Goal: Task Accomplishment & Management: Manage account settings

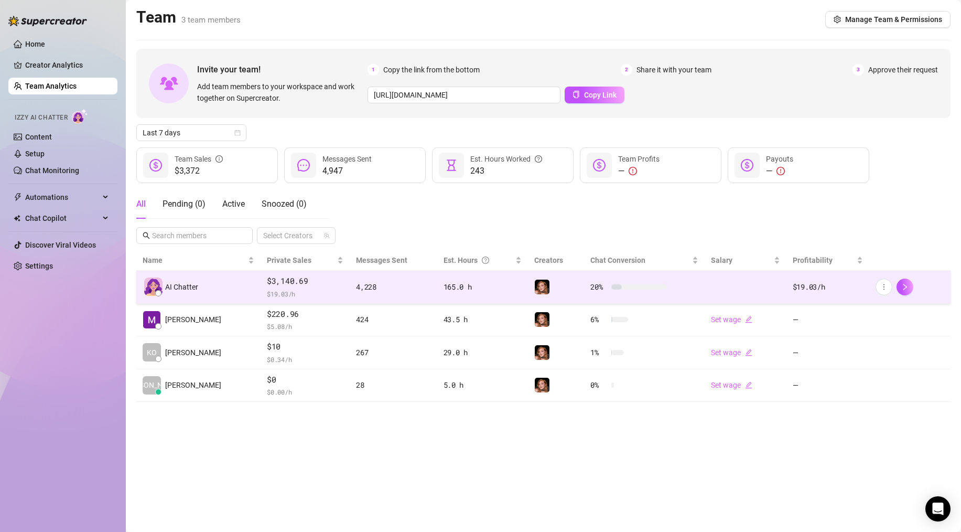
click at [367, 287] on div "4,228" at bounding box center [393, 287] width 74 height 12
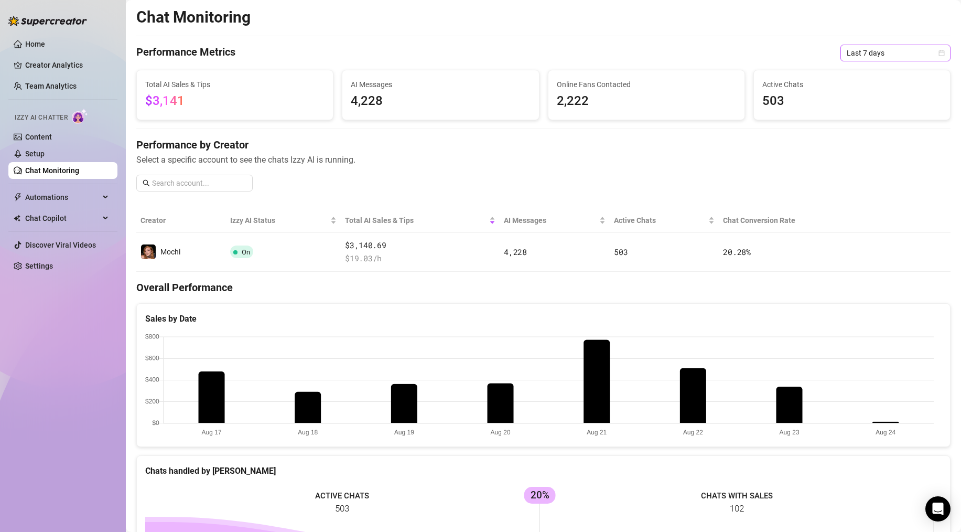
click at [865, 52] on span "Last 7 days" at bounding box center [896, 53] width 98 height 16
click at [864, 110] on div "Last 30 days" at bounding box center [887, 108] width 93 height 12
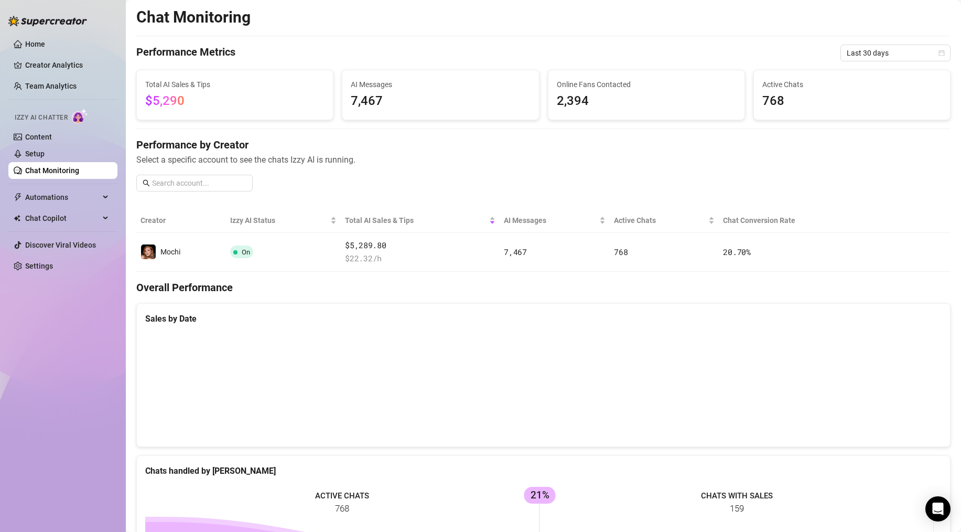
click at [318, 190] on div "Performance by Creator Select a specific account to see the chats Izzy AI is ru…" at bounding box center [543, 168] width 814 height 62
click at [40, 135] on link "Content" at bounding box center [38, 137] width 27 height 8
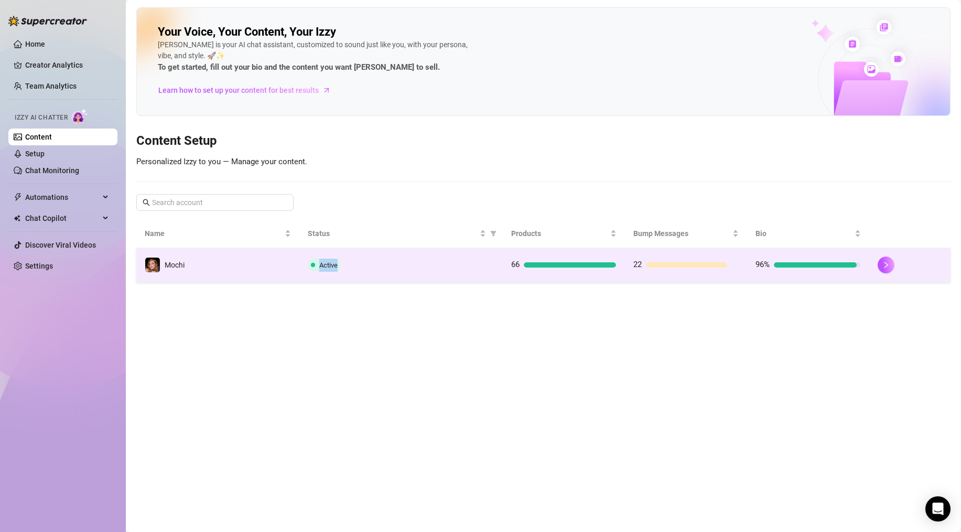
click at [383, 261] on td "Active" at bounding box center [400, 265] width 203 height 34
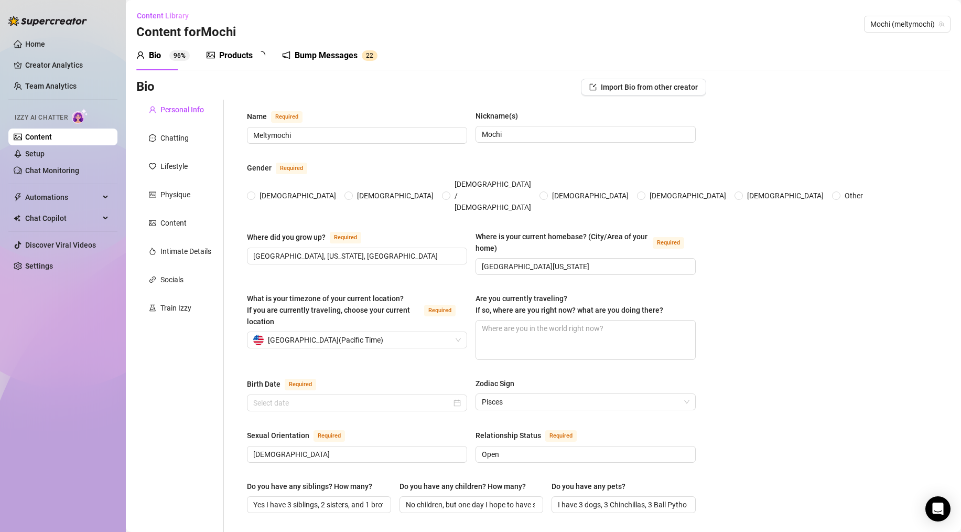
radio input "true"
type input "February 23rd, 2000"
click at [226, 57] on div "Products" at bounding box center [236, 55] width 34 height 13
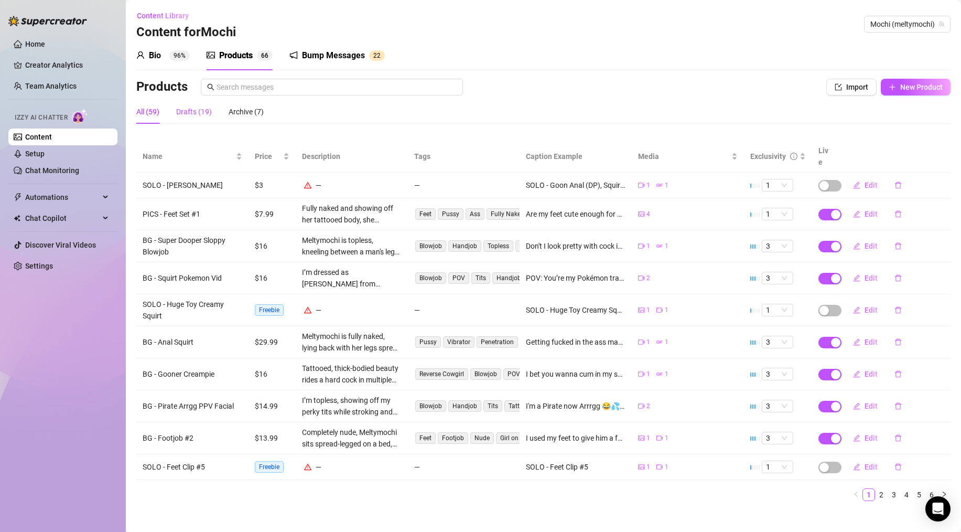
click at [184, 109] on div "Drafts (19)" at bounding box center [194, 112] width 36 height 12
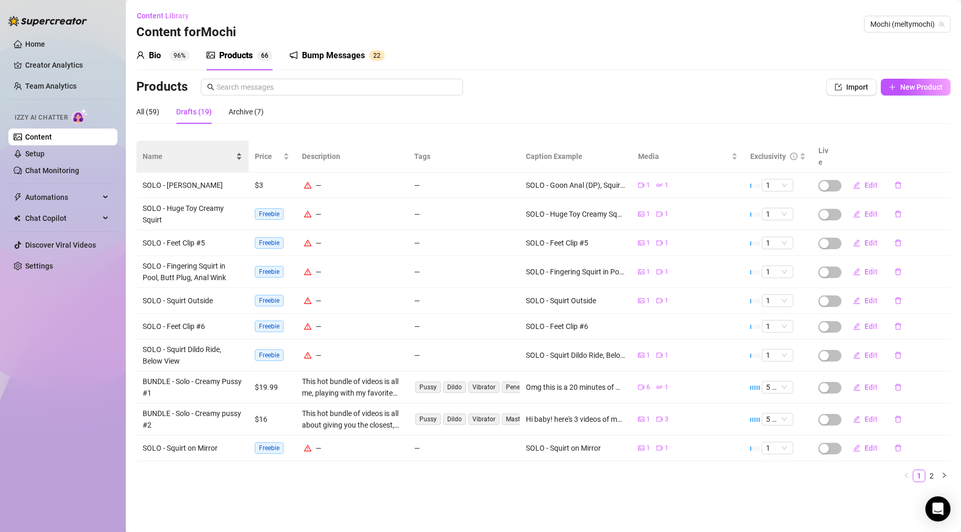
click at [147, 152] on span "Name" at bounding box center [188, 157] width 91 height 12
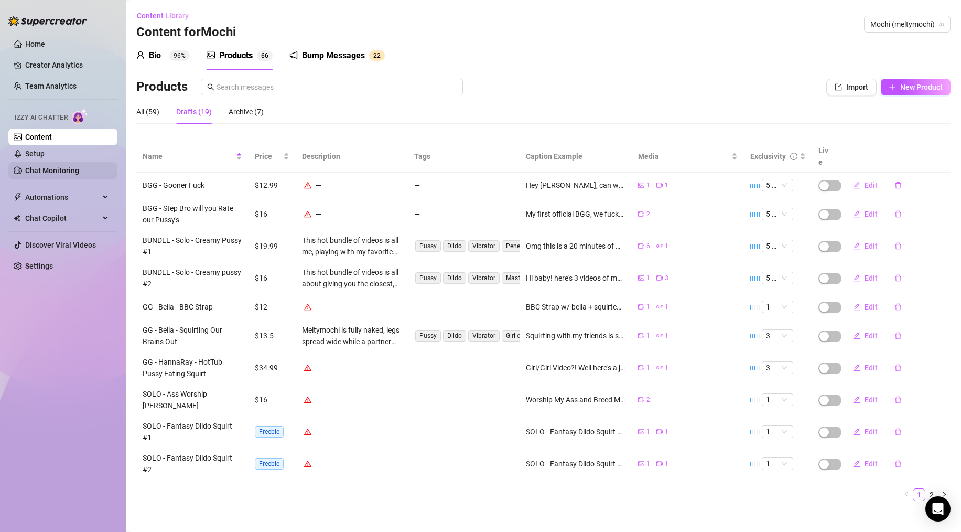
click at [42, 174] on link "Chat Monitoring" at bounding box center [52, 170] width 54 height 8
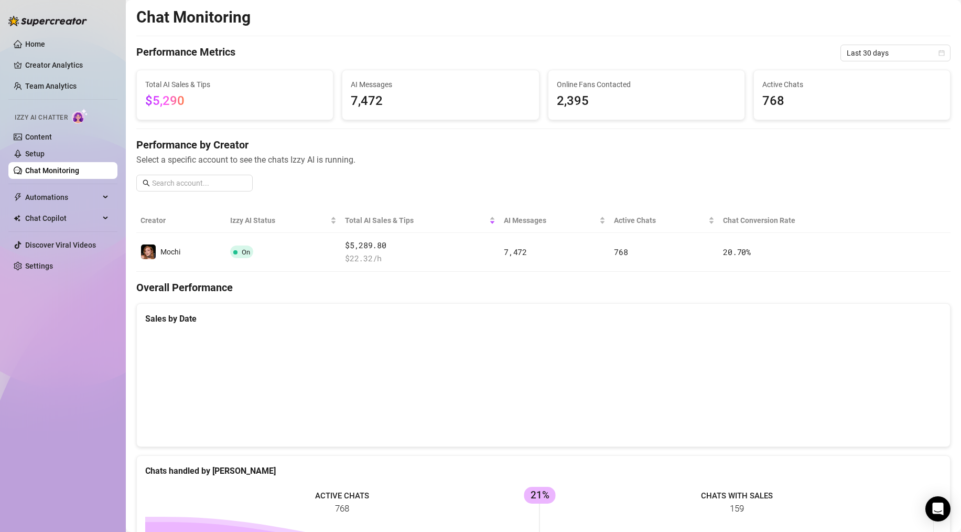
click at [33, 128] on li "Izzy AI Chatter Content Setup Chat Monitoring" at bounding box center [62, 141] width 109 height 74
click at [34, 135] on link "Content" at bounding box center [38, 137] width 27 height 8
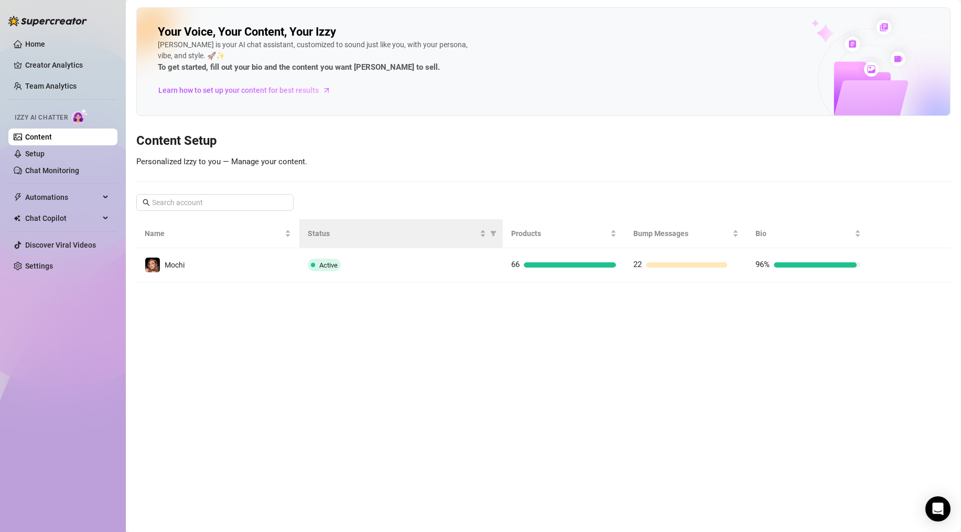
click at [401, 246] on th "Status" at bounding box center [400, 233] width 203 height 29
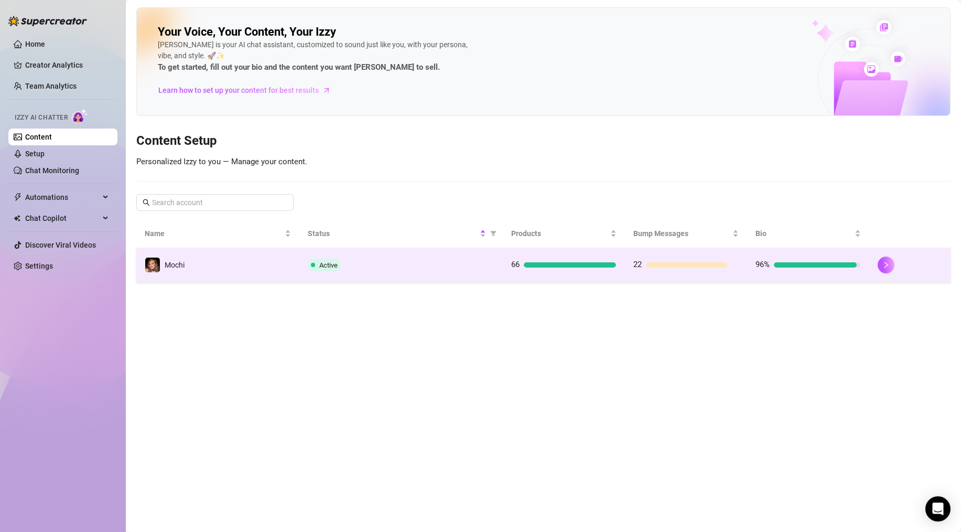
click at [396, 263] on div "Active" at bounding box center [401, 265] width 187 height 13
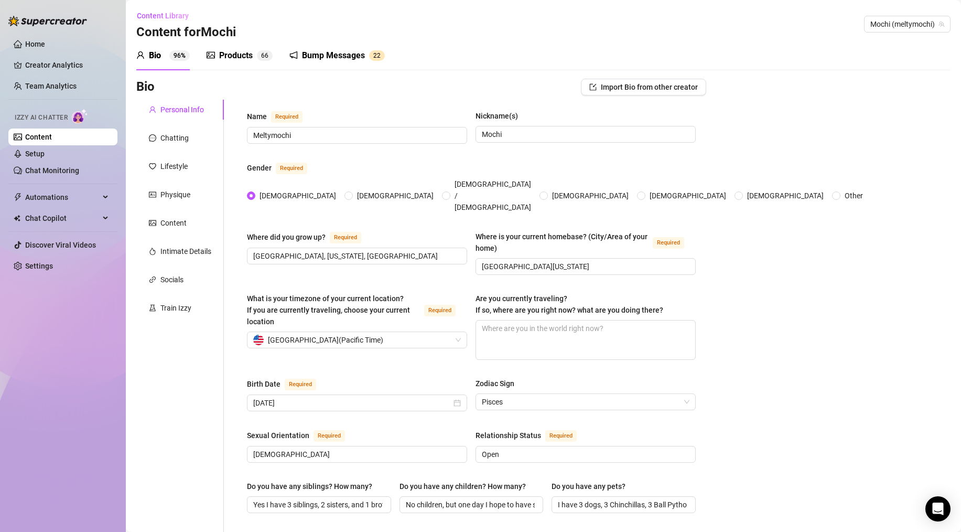
click at [324, 54] on div "Bump Messages" at bounding box center [333, 55] width 63 height 13
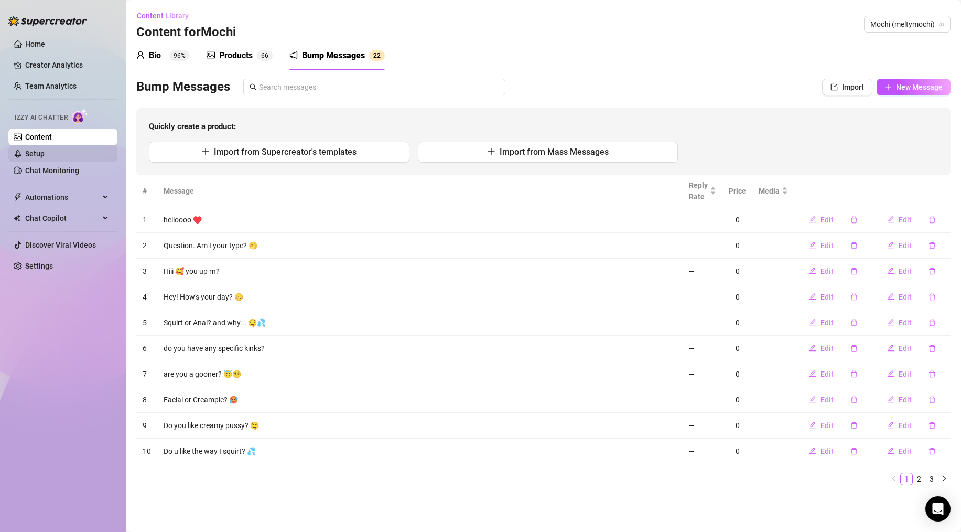
click at [41, 158] on link "Setup" at bounding box center [34, 153] width 19 height 8
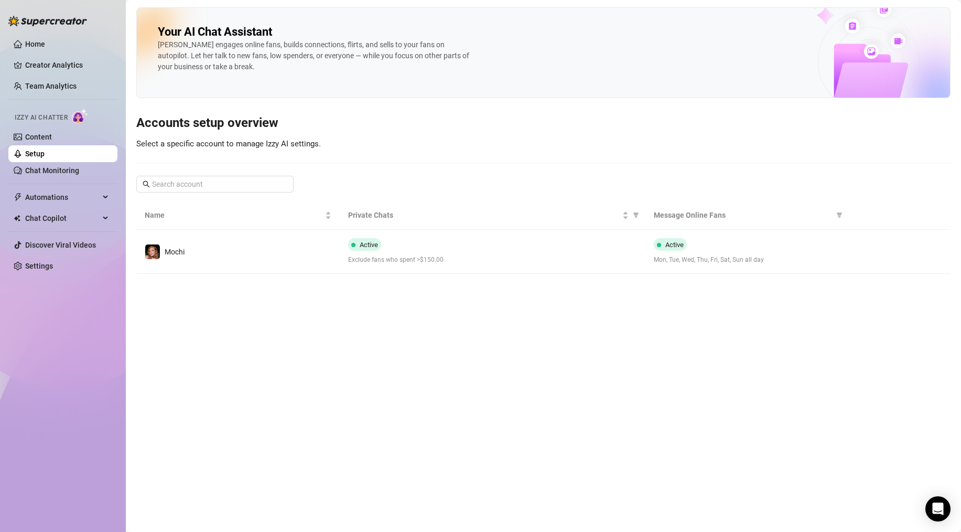
click at [493, 262] on span "Exclude fans who spent >$150.00" at bounding box center [492, 260] width 288 height 10
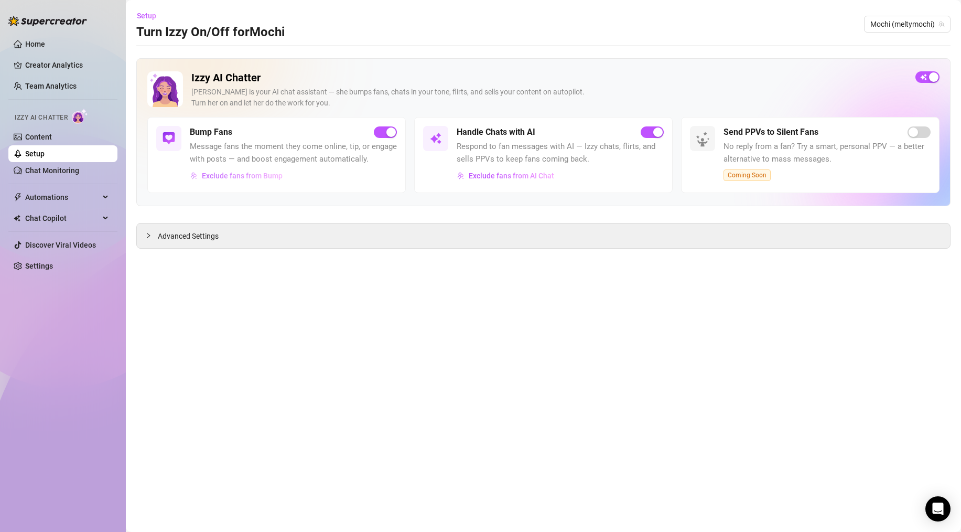
click at [238, 176] on span "Exclude fans from Bump" at bounding box center [242, 175] width 81 height 8
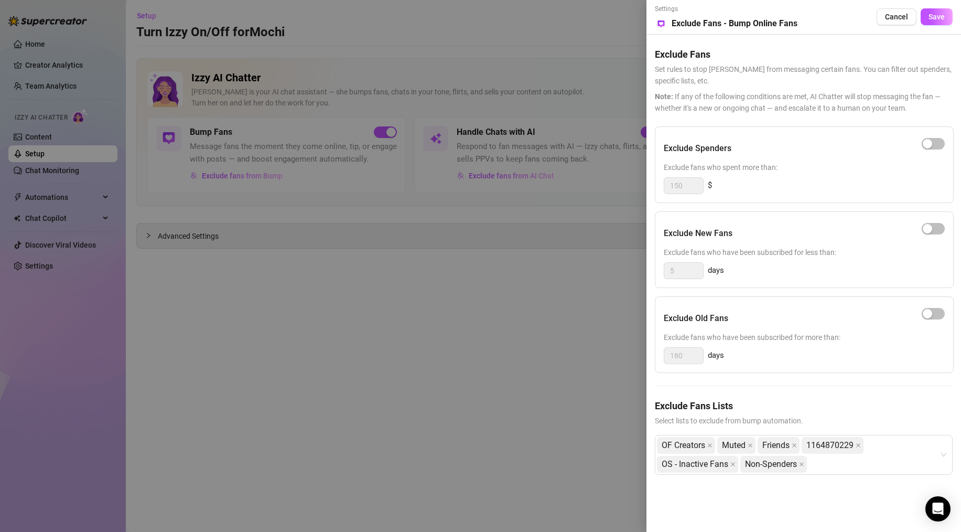
click at [414, 313] on div at bounding box center [480, 266] width 961 height 532
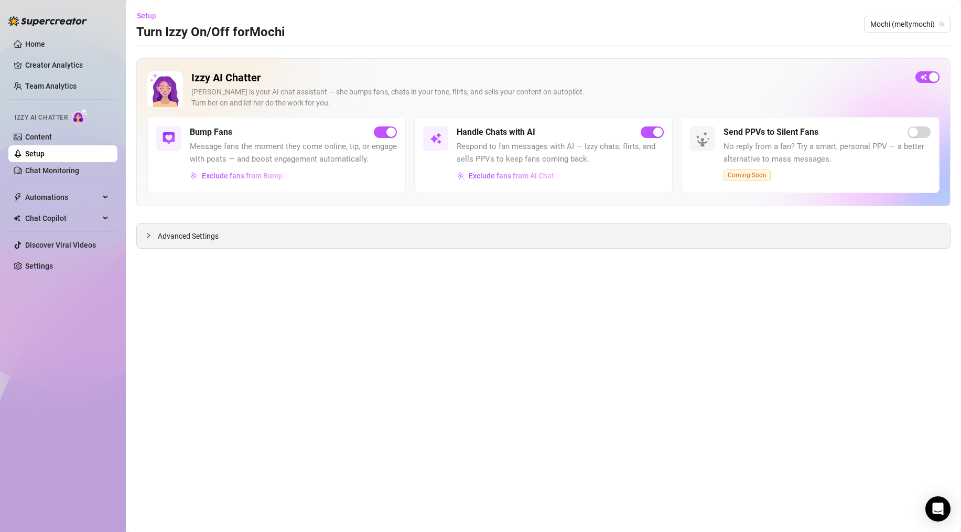
click at [263, 236] on div "Advanced Settings" at bounding box center [543, 235] width 813 height 25
click at [163, 238] on span "Advanced Settings" at bounding box center [188, 236] width 61 height 12
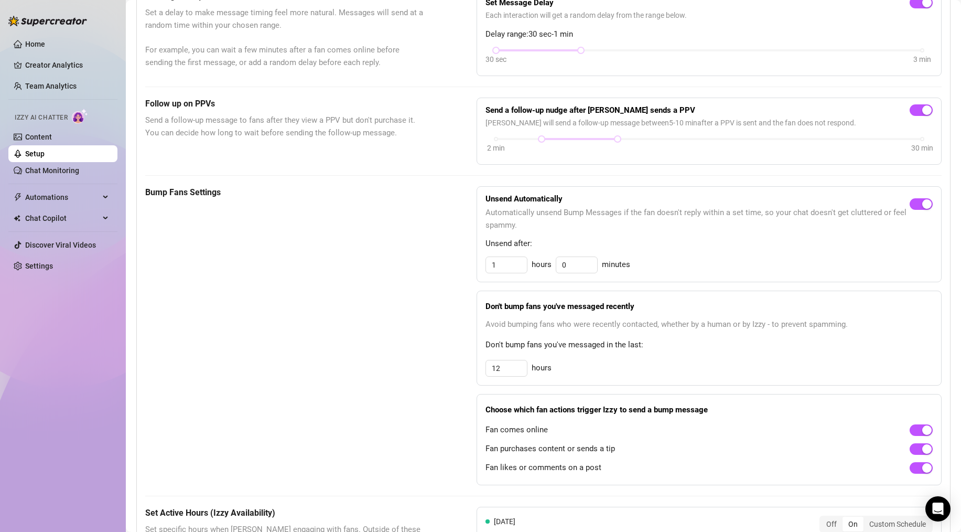
scroll to position [250, 0]
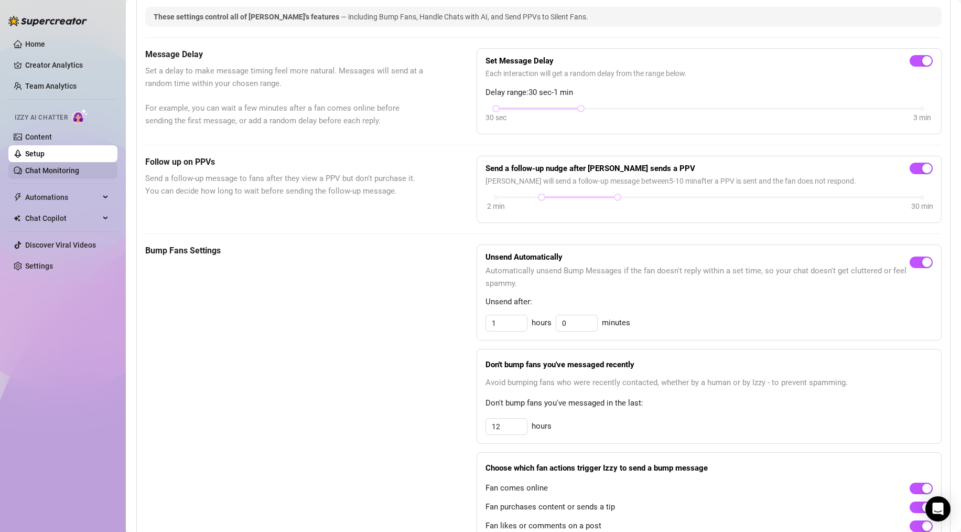
click at [49, 173] on link "Chat Monitoring" at bounding box center [52, 170] width 54 height 8
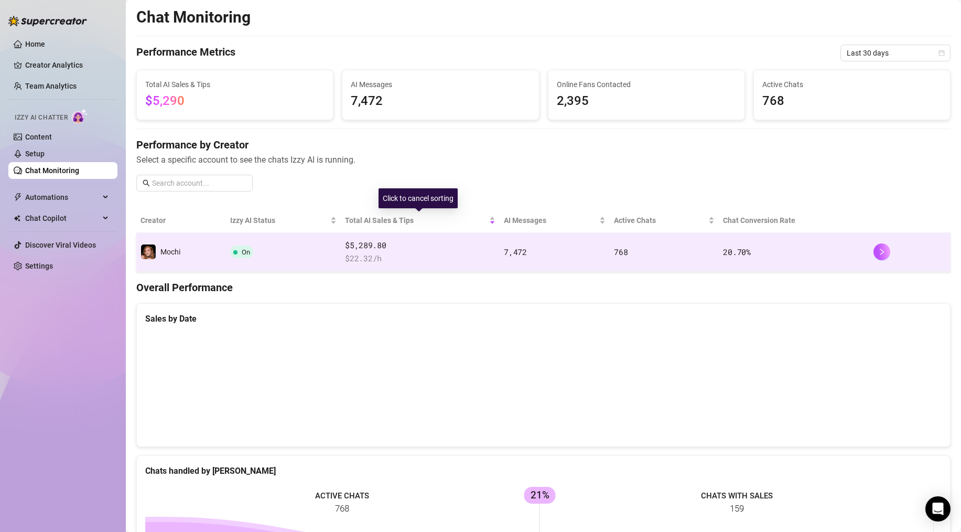
click at [471, 250] on span "$5,289.80" at bounding box center [420, 245] width 151 height 13
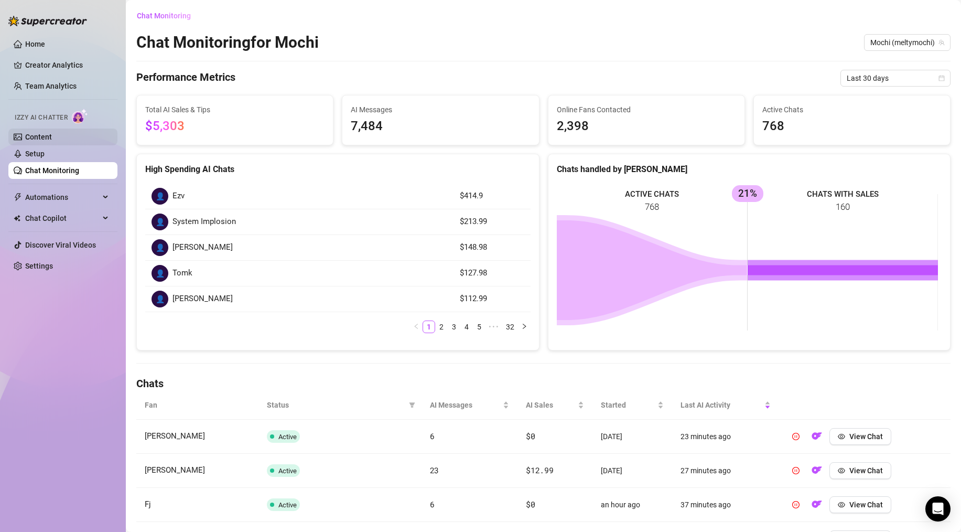
click at [42, 136] on link "Content" at bounding box center [38, 137] width 27 height 8
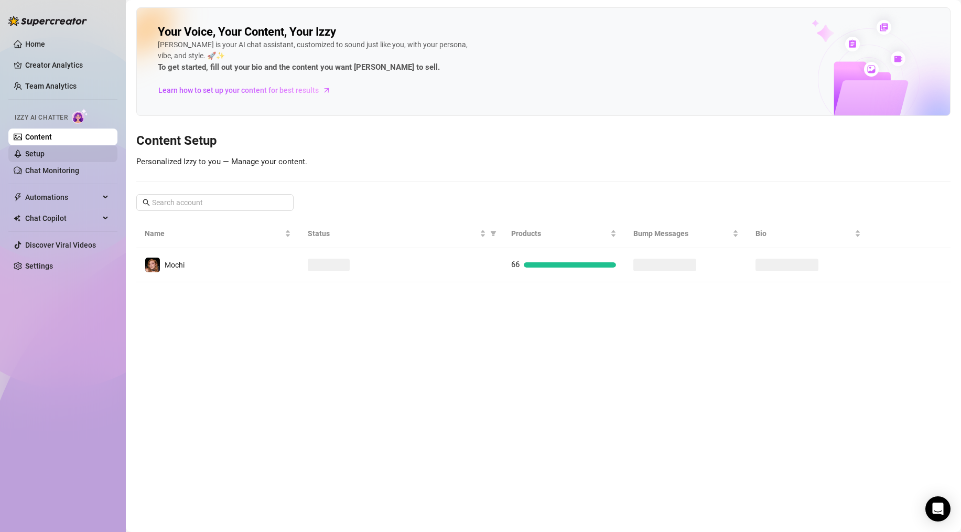
click at [39, 149] on link "Setup" at bounding box center [34, 153] width 19 height 8
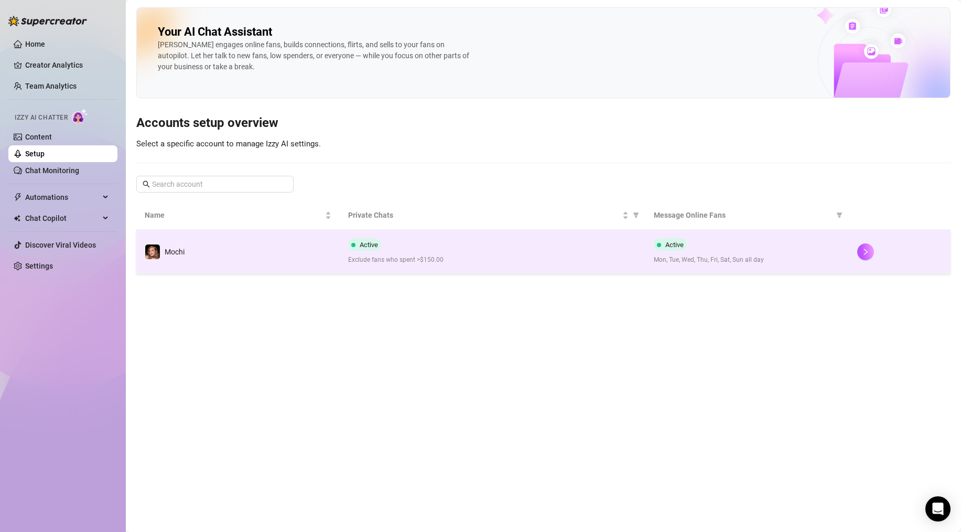
click at [262, 236] on td "Mochi" at bounding box center [237, 252] width 203 height 44
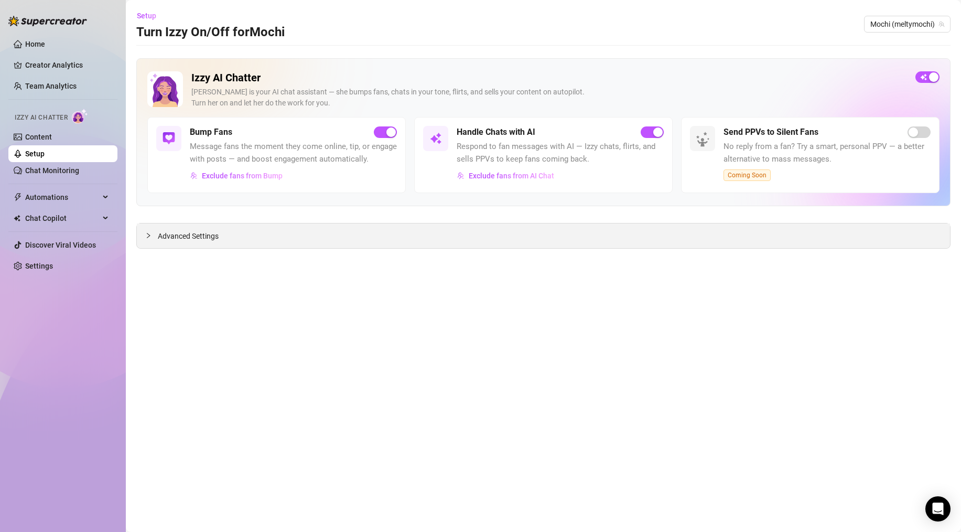
click at [190, 233] on span "Advanced Settings" at bounding box center [188, 236] width 61 height 12
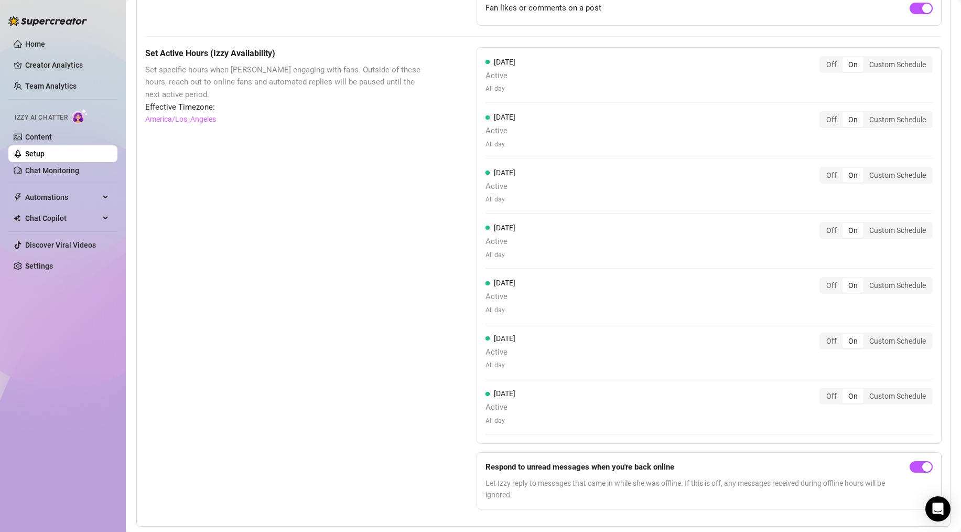
scroll to position [641, 0]
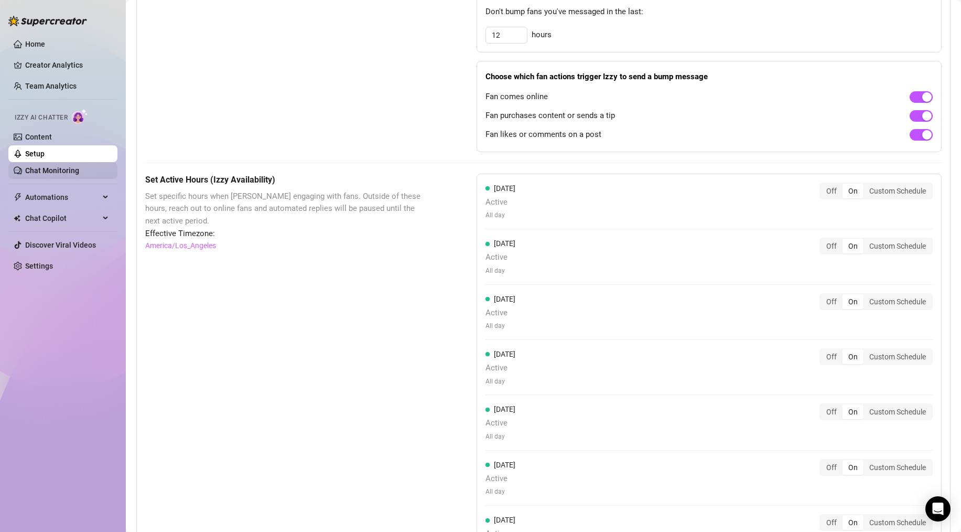
click at [55, 171] on link "Chat Monitoring" at bounding box center [52, 170] width 54 height 8
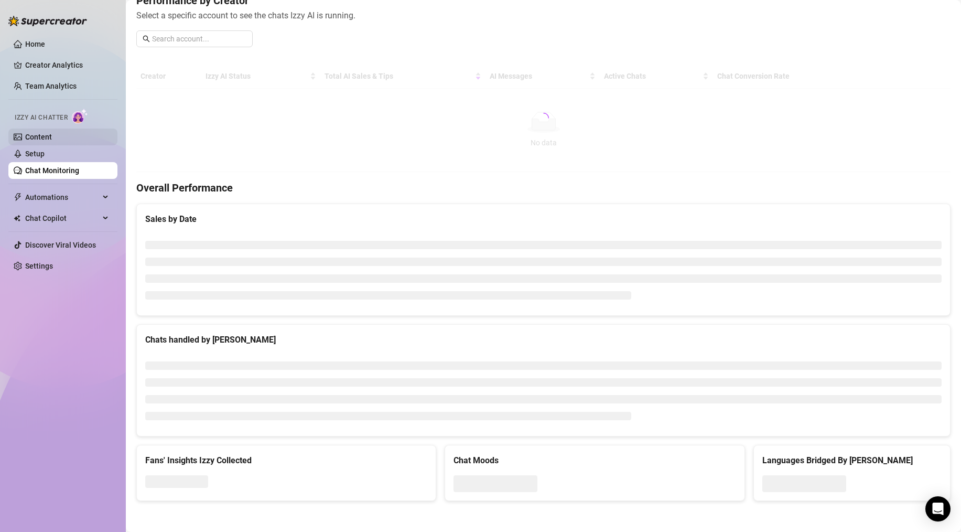
scroll to position [215, 0]
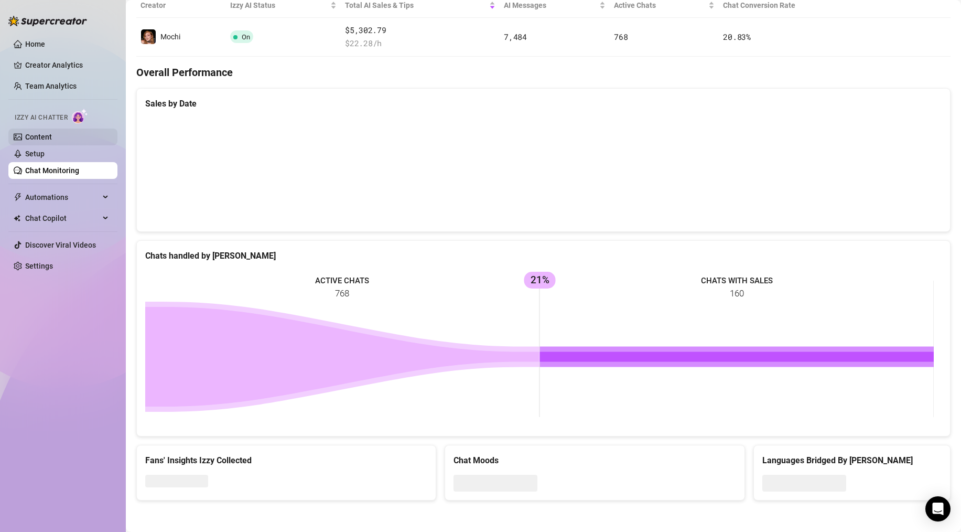
click at [52, 137] on link "Content" at bounding box center [38, 137] width 27 height 8
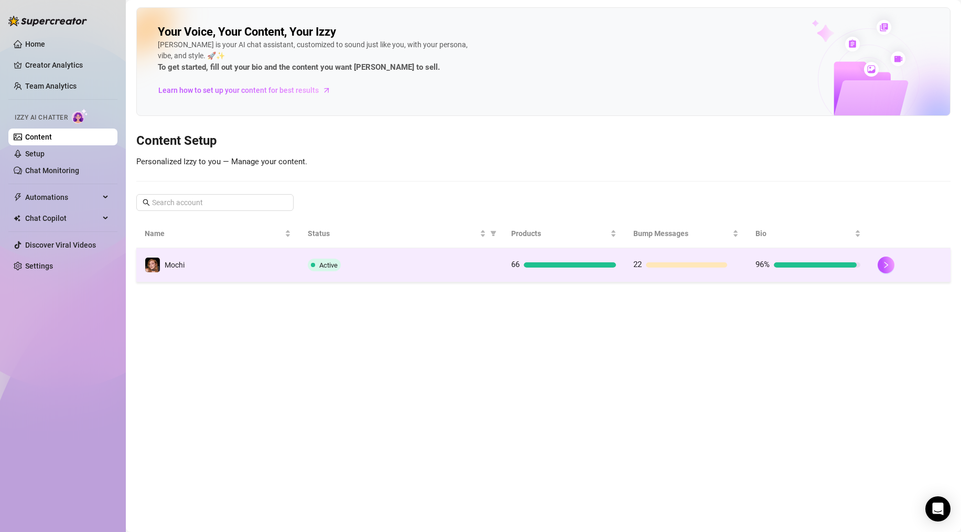
click at [272, 259] on td "Mochi" at bounding box center [217, 265] width 163 height 34
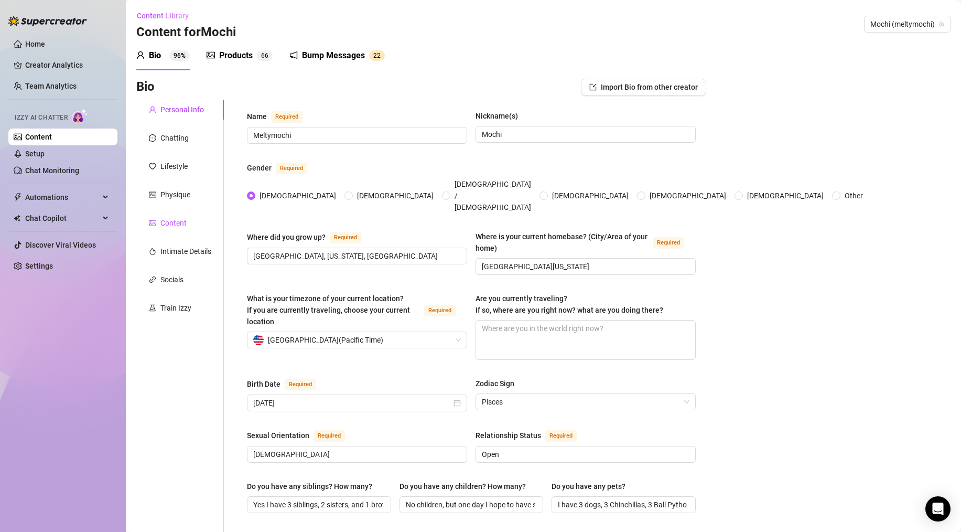
click at [176, 225] on div "Content" at bounding box center [173, 223] width 26 height 12
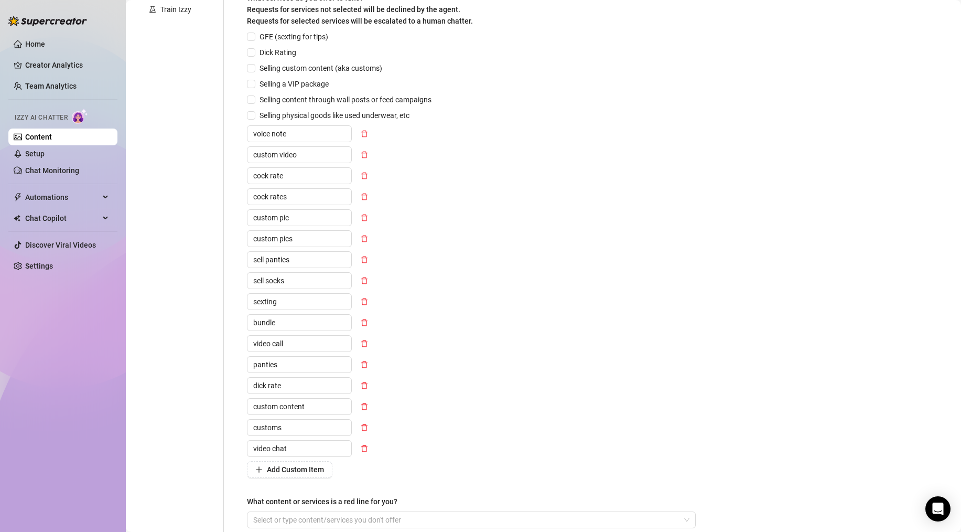
scroll to position [406, 0]
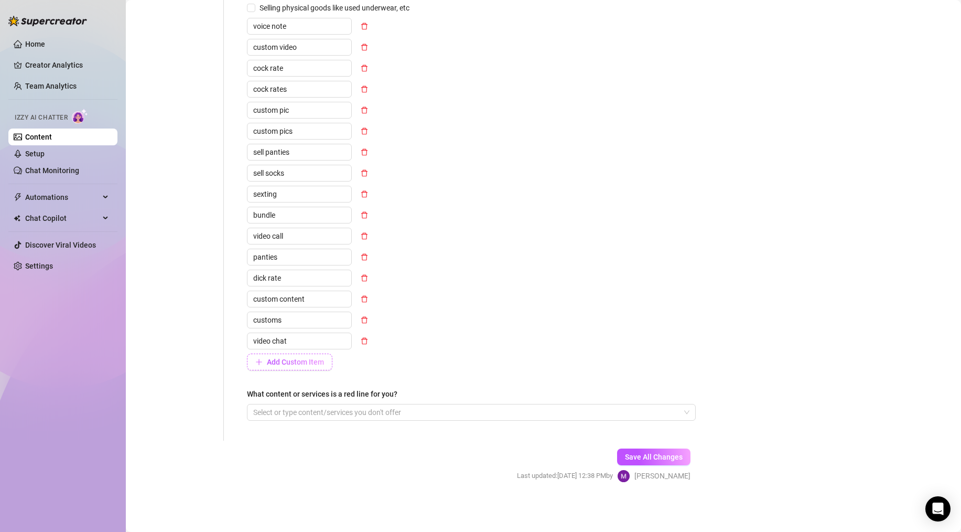
click at [294, 361] on span "Add Custom Item" at bounding box center [295, 362] width 57 height 8
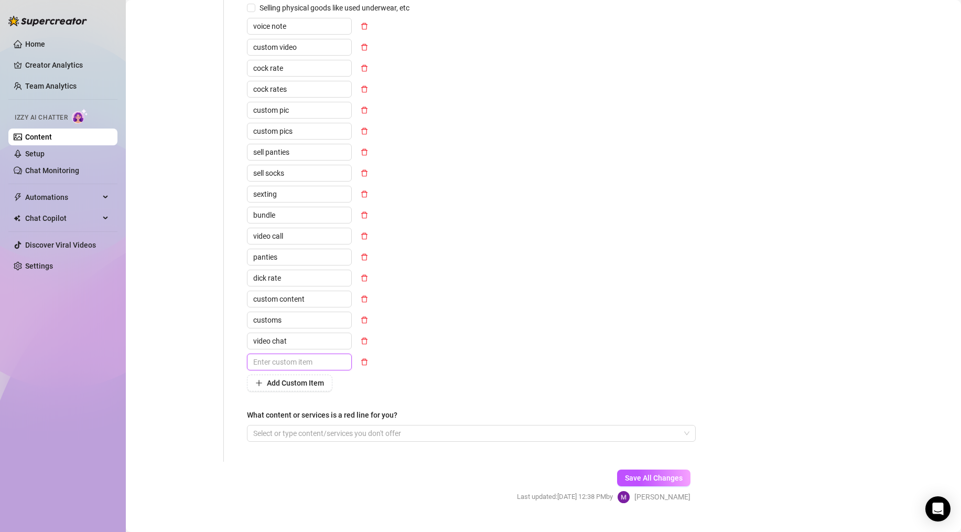
click at [273, 364] on input "text" at bounding box center [299, 361] width 105 height 17
type input "facetime"
click at [291, 386] on button "Add Custom Item" at bounding box center [289, 382] width 85 height 17
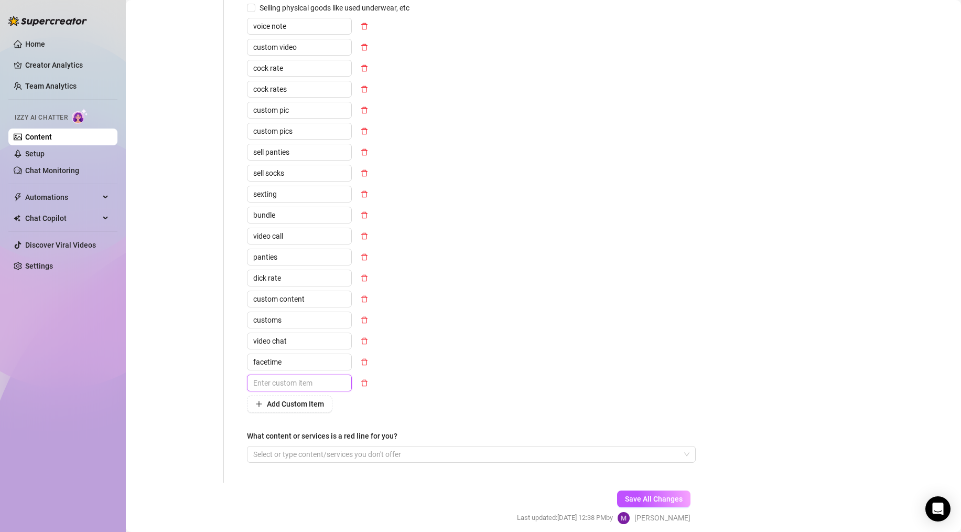
click at [289, 384] on input "text" at bounding box center [299, 382] width 105 height 17
type input "telegram"
click at [284, 397] on button "Add Custom Item" at bounding box center [289, 403] width 85 height 17
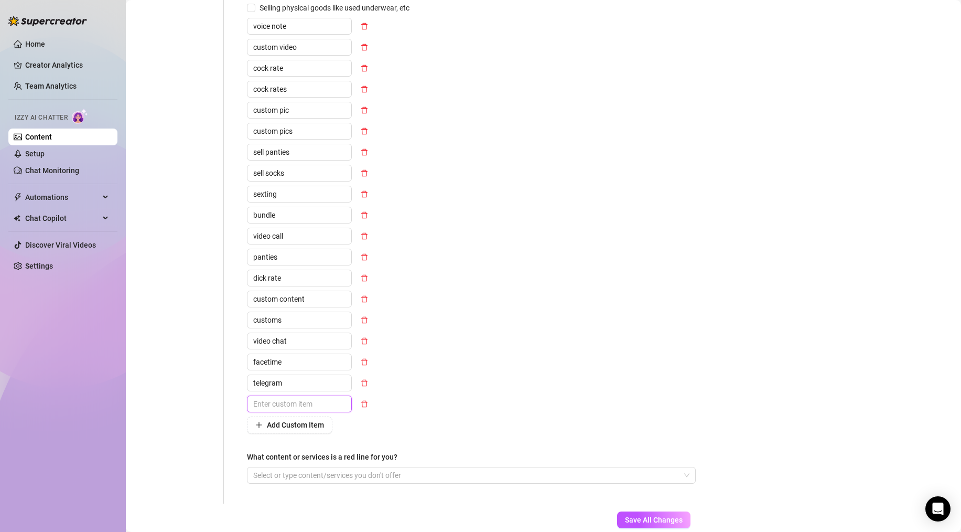
click at [283, 405] on input "text" at bounding box center [299, 403] width 105 height 17
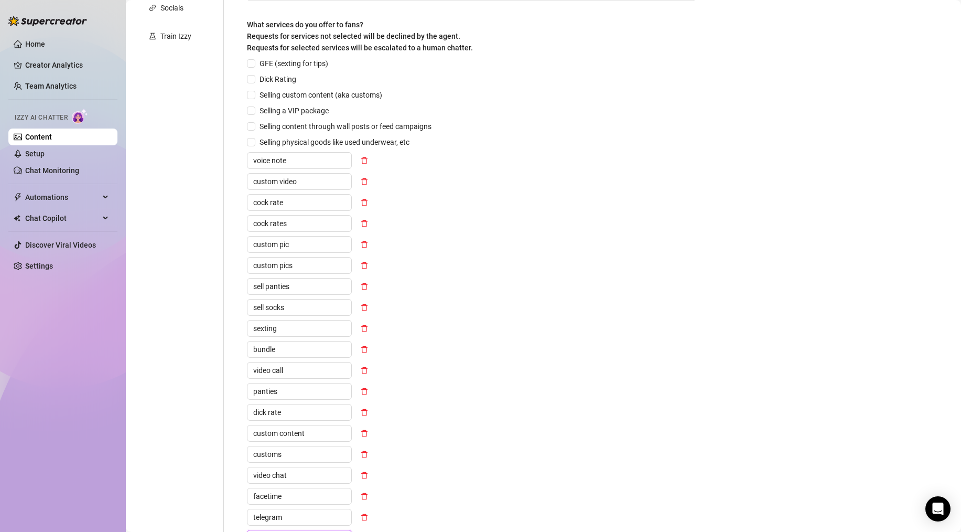
scroll to position [469, 0]
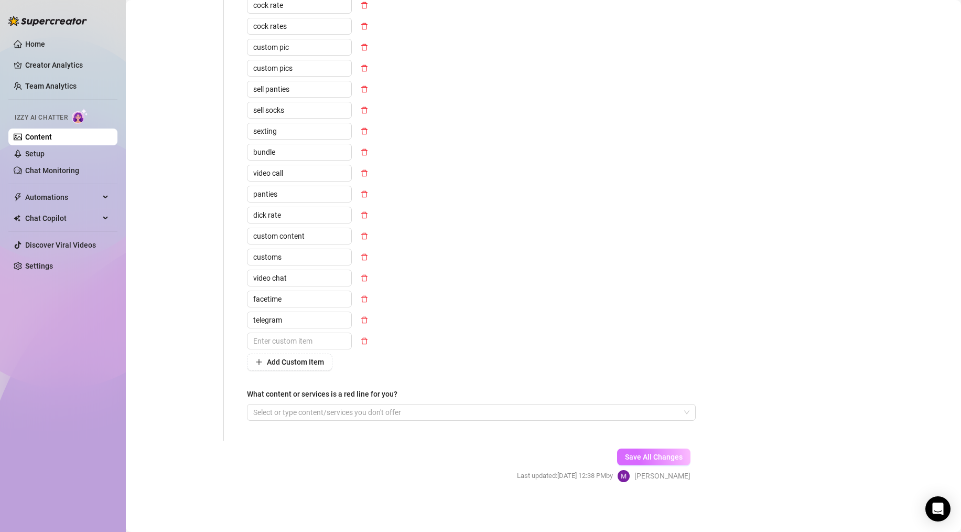
click at [646, 453] on span "Save All Changes" at bounding box center [654, 457] width 58 height 8
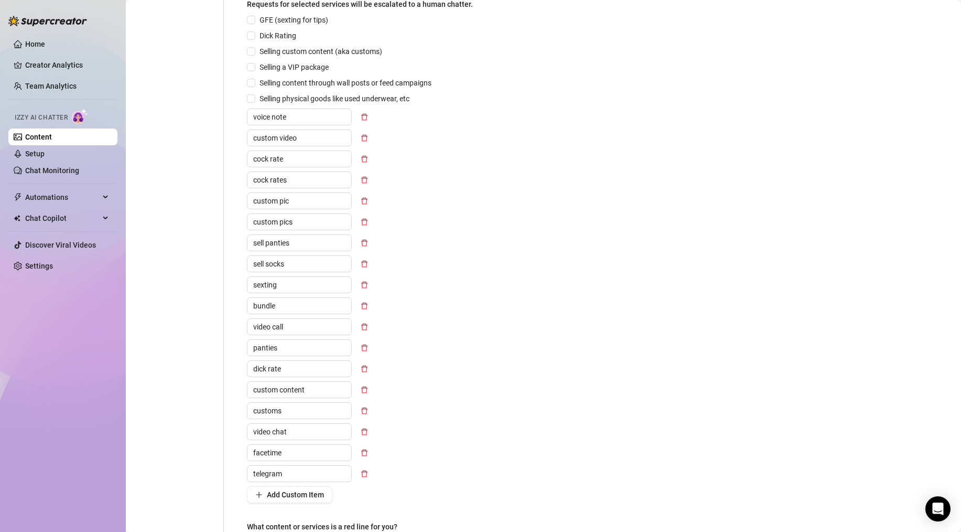
scroll to position [322, 0]
